Goal: Information Seeking & Learning: Learn about a topic

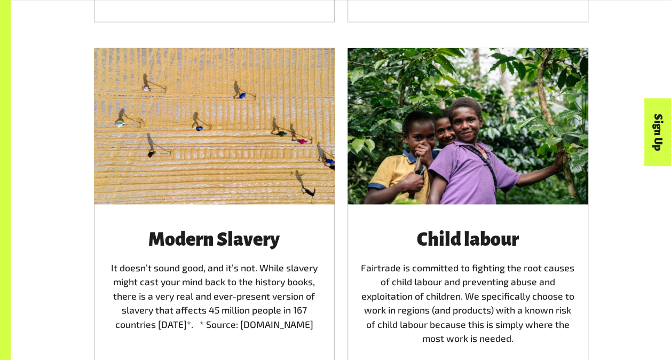
scroll to position [1507, 0]
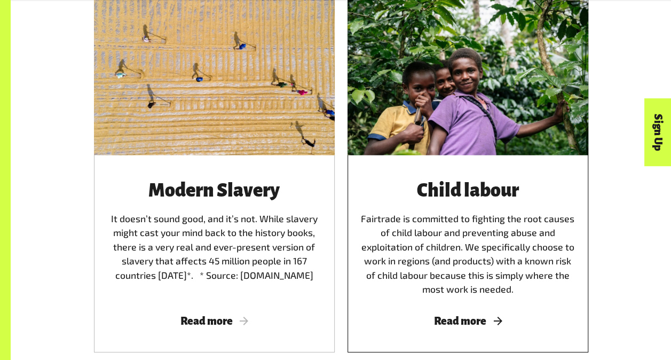
click at [494, 144] on div at bounding box center [468, 77] width 241 height 157
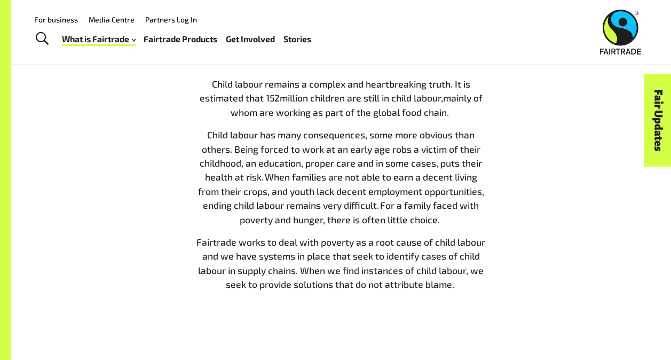
scroll to position [388, 0]
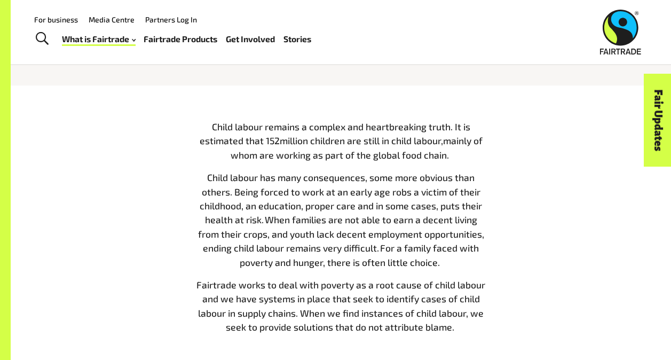
click at [611, 70] on div "Fairtrade is committed to fighting the root causes of child labour and preventi…" at bounding box center [341, 5] width 661 height 159
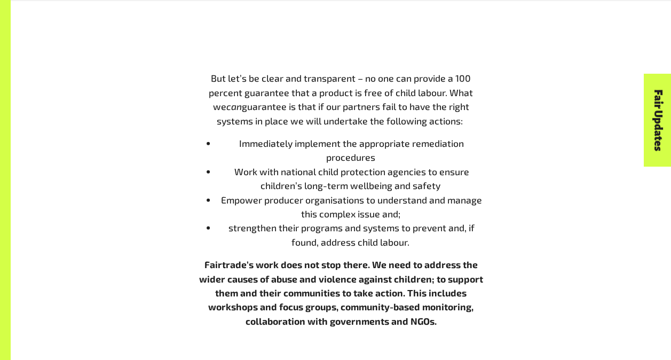
scroll to position [1243, 0]
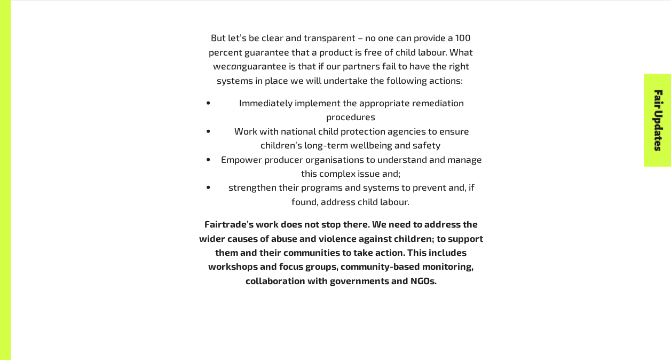
click at [639, 138] on div "But let’s be clear and transparent – no one can provide a 100 percent guarantee…" at bounding box center [341, 174] width 609 height 288
